Goal: Find specific page/section: Find specific page/section

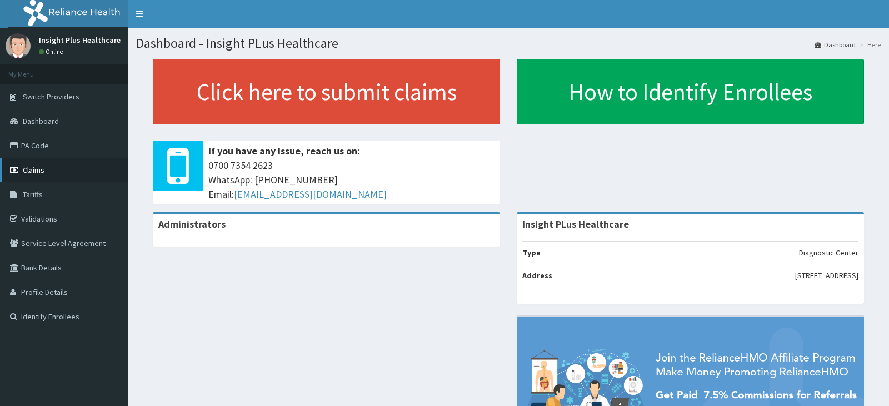
click at [62, 169] on link "Claims" at bounding box center [64, 170] width 128 height 24
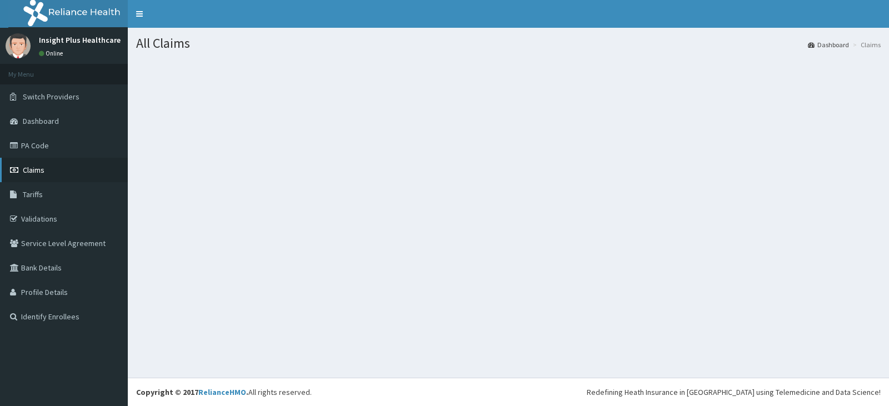
drag, startPoint x: 0, startPoint y: 0, endPoint x: 62, endPoint y: 169, distance: 180.0
click at [62, 169] on link "Claims" at bounding box center [64, 170] width 128 height 24
click at [88, 144] on link "PA Code" at bounding box center [64, 145] width 128 height 24
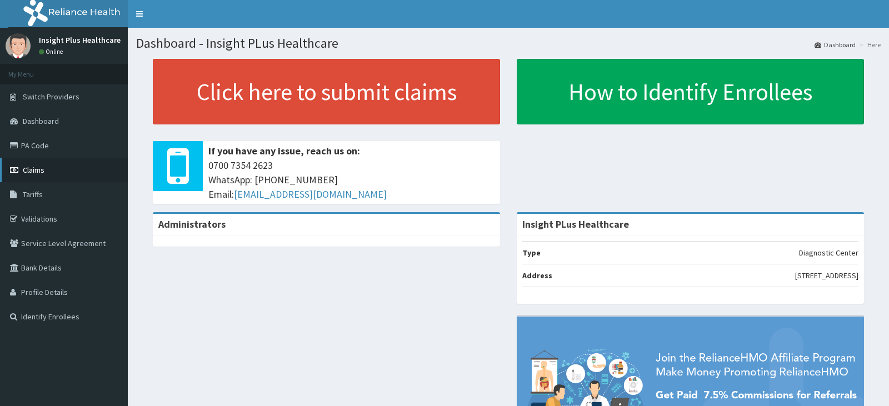
click at [87, 169] on link "Claims" at bounding box center [64, 170] width 128 height 24
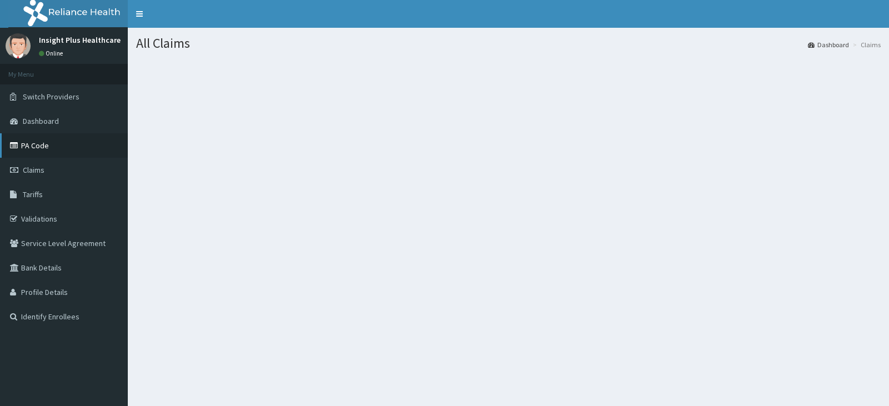
click at [104, 146] on link "PA Code" at bounding box center [64, 145] width 128 height 24
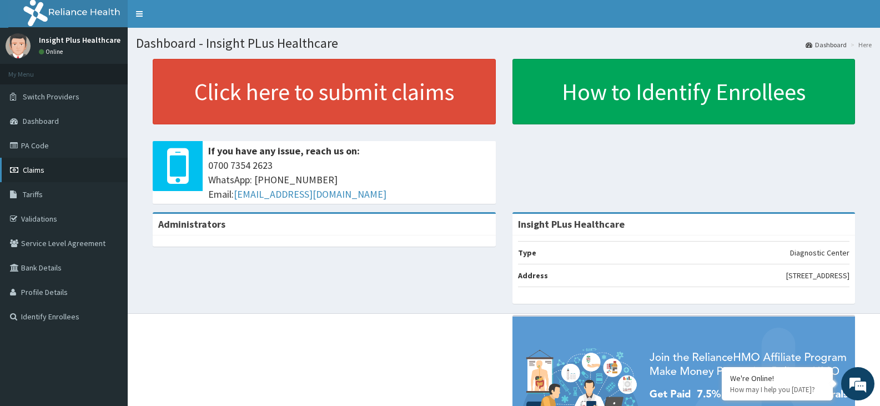
click at [46, 173] on link "Claims" at bounding box center [64, 170] width 128 height 24
